Goal: Use online tool/utility

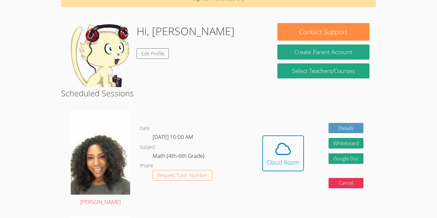
scroll to position [51, 0]
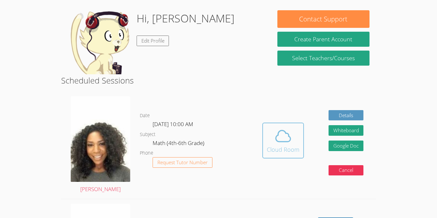
click at [279, 144] on icon at bounding box center [283, 136] width 18 height 18
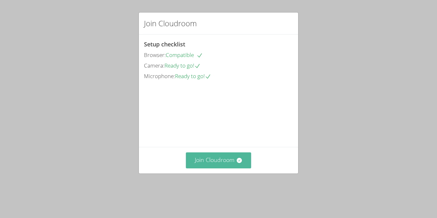
click at [239, 164] on icon at bounding box center [239, 160] width 6 height 6
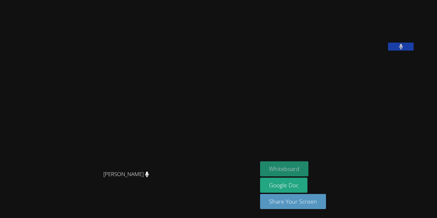
click at [305, 170] on button "Whiteboard" at bounding box center [284, 168] width 48 height 15
